Goal: Task Accomplishment & Management: Use online tool/utility

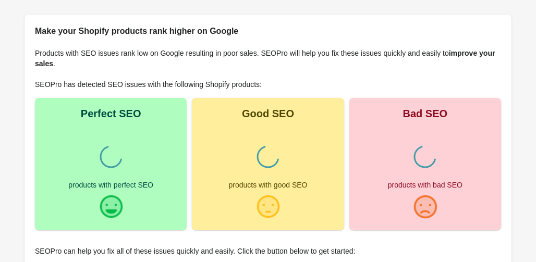
scroll to position [107, 0]
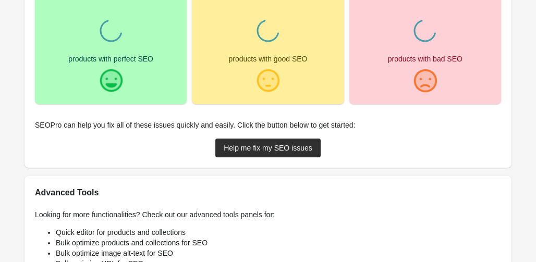
scroll to position [223, 0]
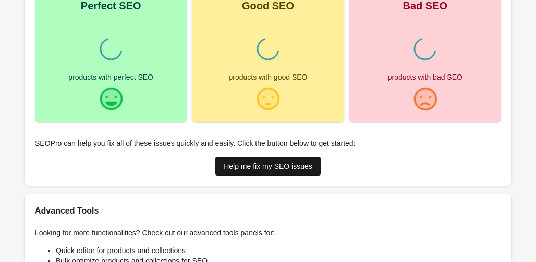
click at [253, 163] on div "Help me fix my SEO issues" at bounding box center [268, 166] width 89 height 8
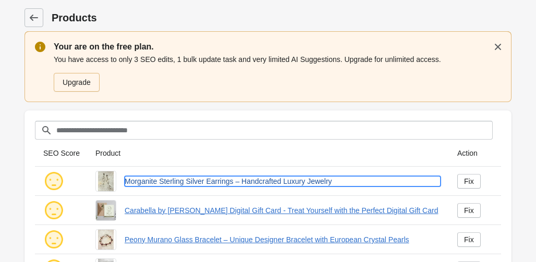
click at [193, 181] on link "Morganite Sterling Silver Earrings – Handcrafted Luxury Jewelry" at bounding box center [283, 181] width 316 height 10
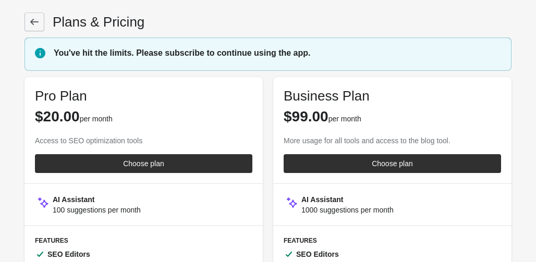
click at [38, 27] on link at bounding box center [35, 22] width 20 height 19
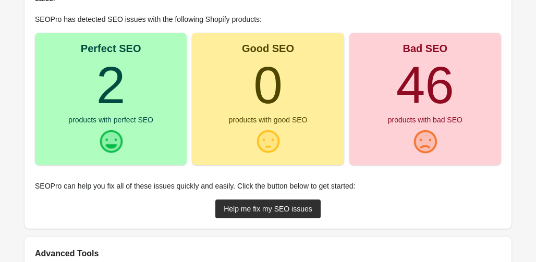
scroll to position [181, 0]
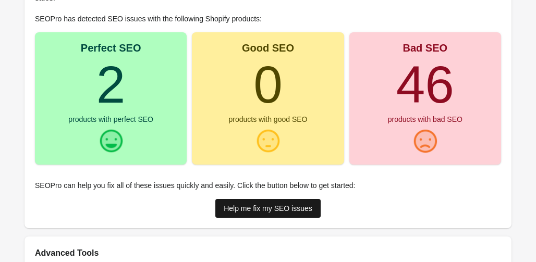
click at [289, 210] on div "Help me fix my SEO issues" at bounding box center [268, 208] width 89 height 8
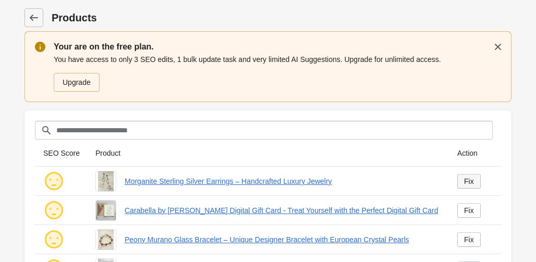
click at [473, 184] on div "Fix" at bounding box center [469, 181] width 10 height 8
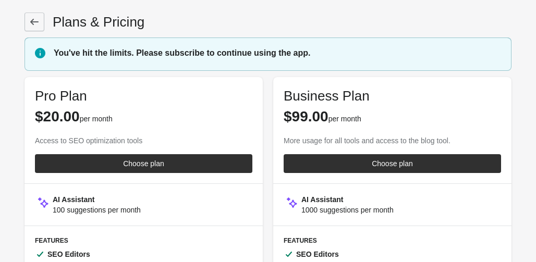
click at [38, 25] on icon at bounding box center [34, 22] width 10 height 10
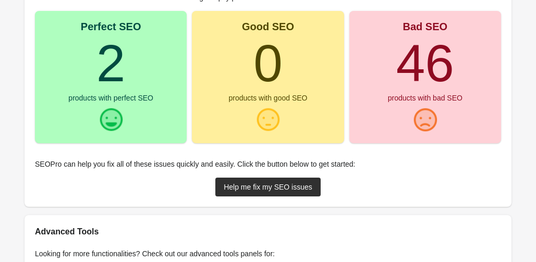
scroll to position [208, 0]
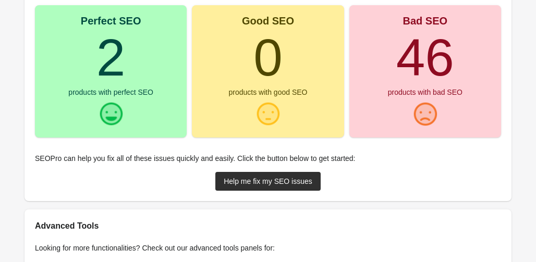
click at [149, 109] on div "Perfect SEO 2 products with perfect SEO" at bounding box center [111, 71] width 152 height 132
click at [114, 114] on div at bounding box center [111, 114] width 26 height 26
click at [273, 180] on div "Help me fix my SEO issues" at bounding box center [268, 181] width 89 height 8
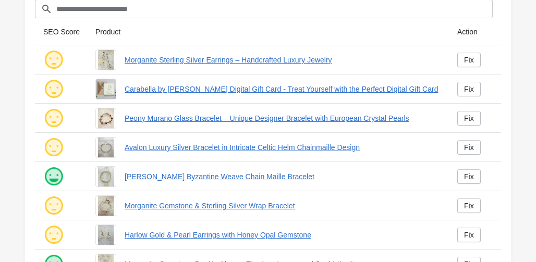
scroll to position [124, 0]
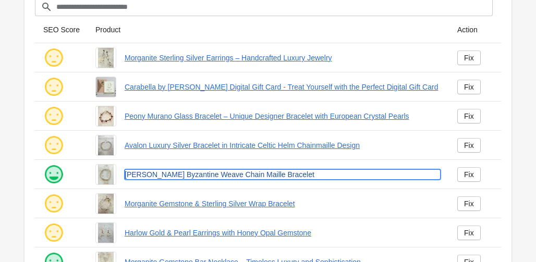
click at [199, 176] on link "Zoe Sterling Byzantine Weave Chain Maille Bracelet" at bounding box center [283, 174] width 316 height 10
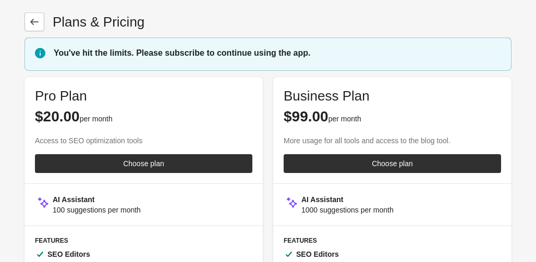
drag, startPoint x: 42, startPoint y: 25, endPoint x: 26, endPoint y: 32, distance: 17.7
click at [42, 25] on link at bounding box center [35, 22] width 20 height 19
